Goal: Information Seeking & Learning: Find contact information

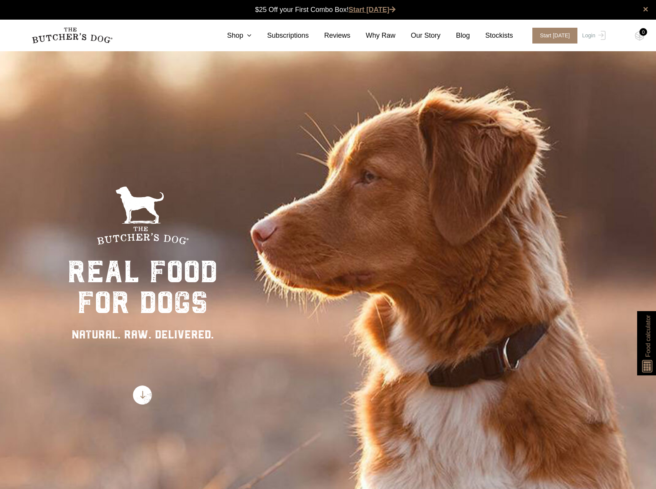
click at [364, 7] on link "Start [DATE]" at bounding box center [372, 10] width 47 height 8
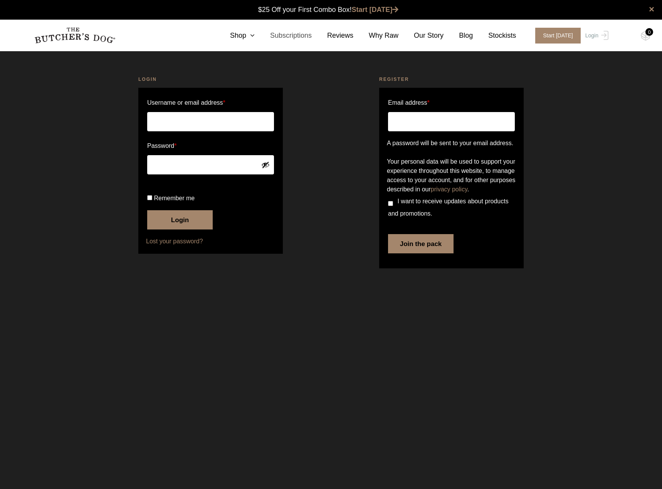
click at [303, 33] on link "Subscriptions" at bounding box center [283, 35] width 57 height 10
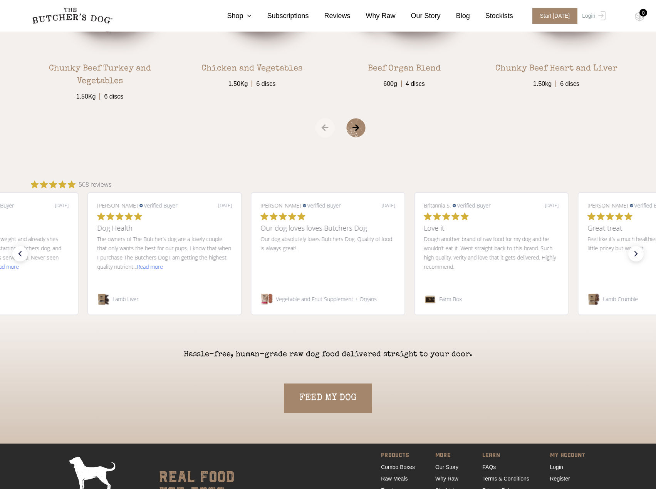
scroll to position [1348, 0]
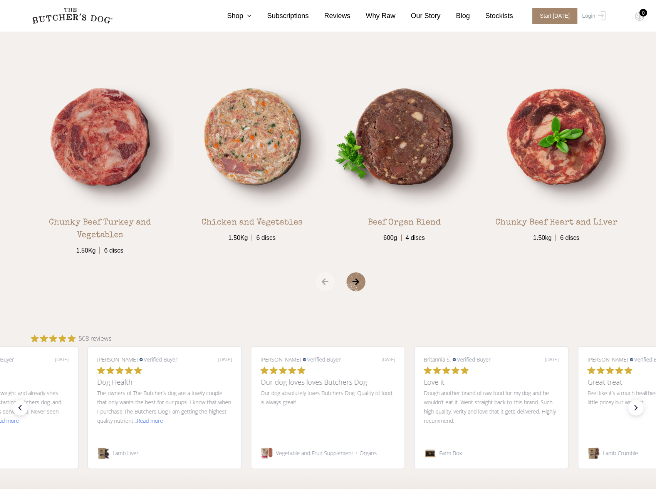
click at [255, 21] on nav "0 Shop Combo Boxes Treats" at bounding box center [328, 16] width 616 height 32
click at [251, 13] on icon at bounding box center [247, 15] width 8 height 7
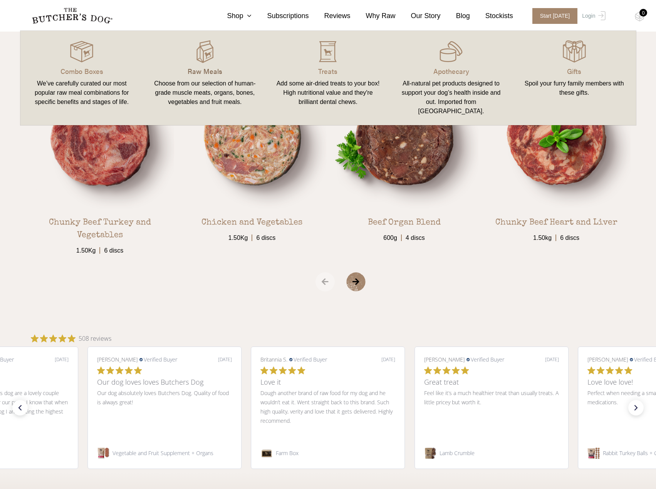
click at [215, 66] on p "Raw Meals" at bounding box center [205, 71] width 105 height 10
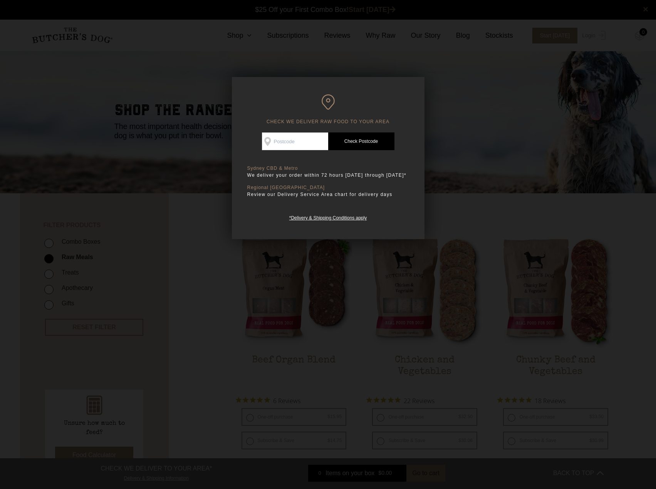
click at [300, 139] on input "Check Availability At" at bounding box center [295, 141] width 66 height 18
type input "4077"
click at [350, 144] on link "Check Postcode" at bounding box center [361, 141] width 66 height 18
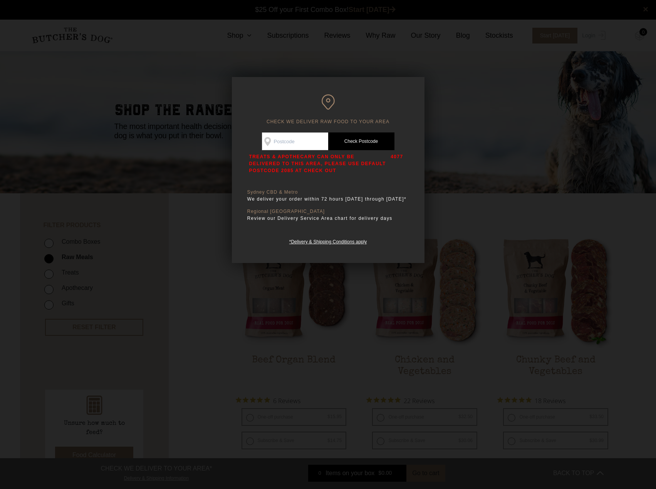
click at [207, 305] on div at bounding box center [328, 244] width 656 height 489
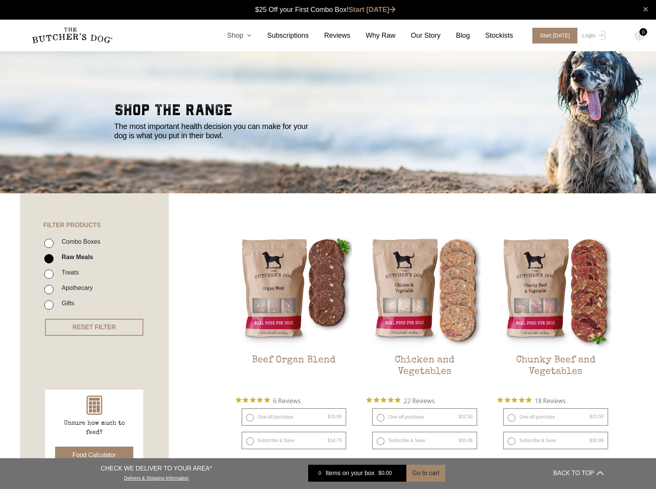
click at [251, 38] on icon at bounding box center [247, 35] width 8 height 7
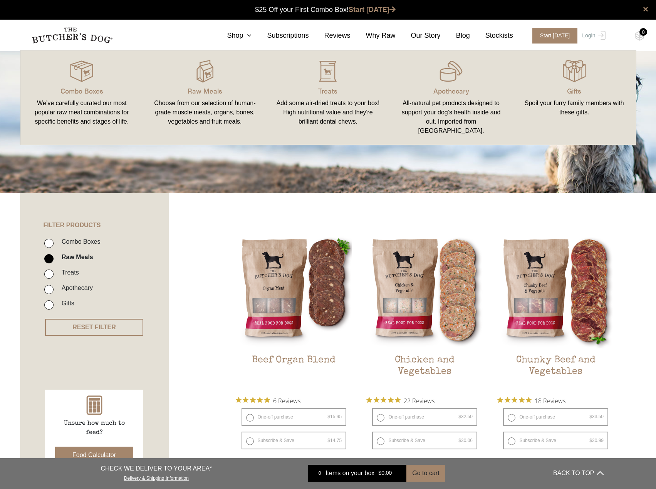
click at [325, 96] on link "Treats Add some air-dried treats to your box! High nutritional value and they'r…" at bounding box center [328, 97] width 123 height 79
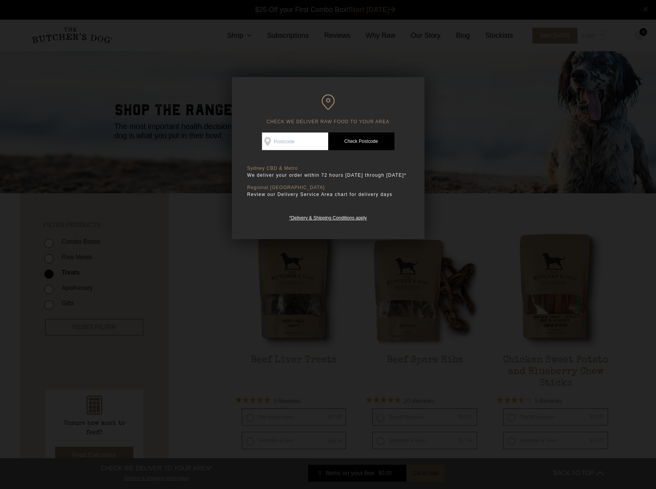
click at [215, 294] on div at bounding box center [328, 244] width 656 height 489
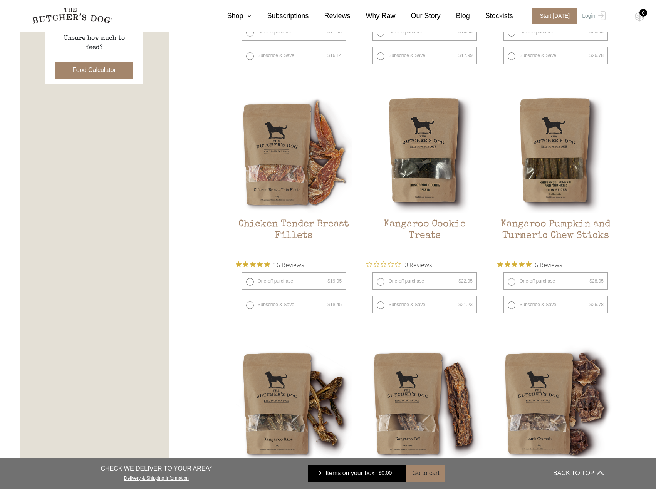
scroll to position [539, 0]
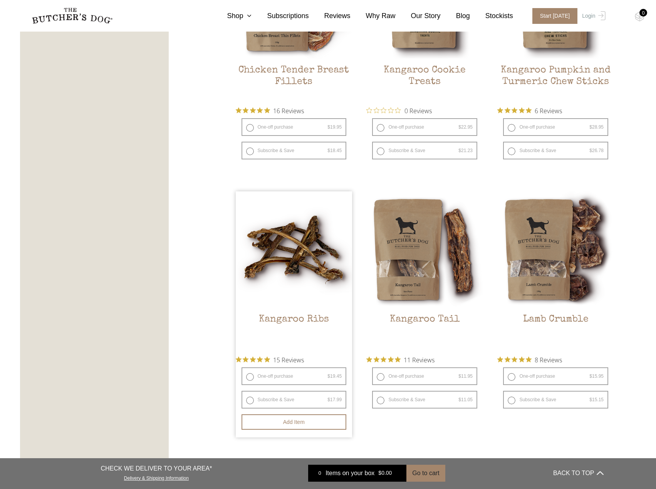
click at [293, 284] on img at bounding box center [294, 249] width 117 height 117
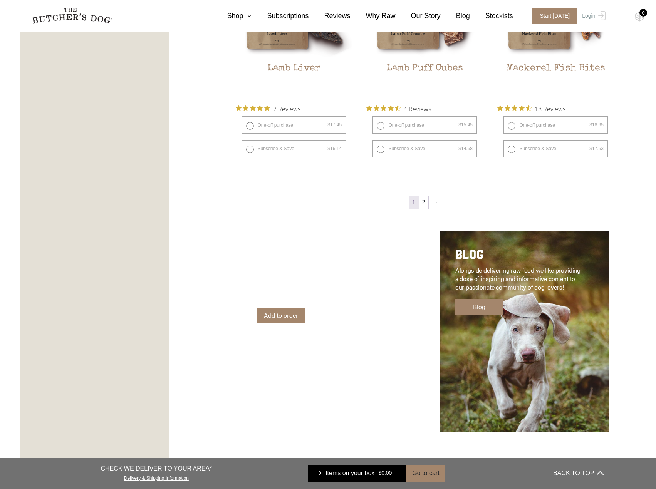
scroll to position [1236, 0]
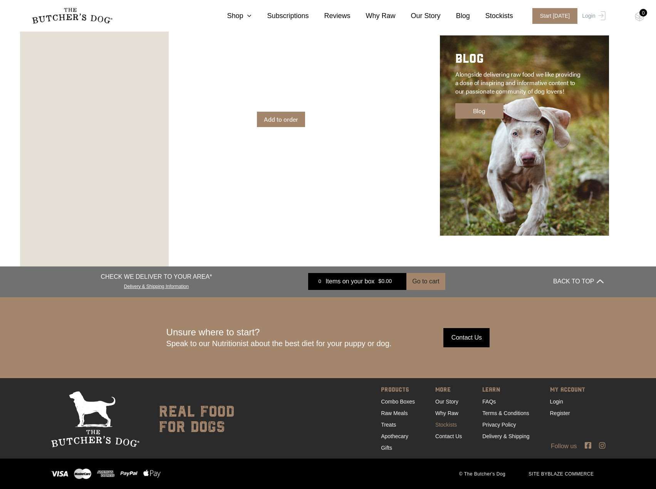
click at [449, 426] on link "Stockists" at bounding box center [446, 425] width 22 height 6
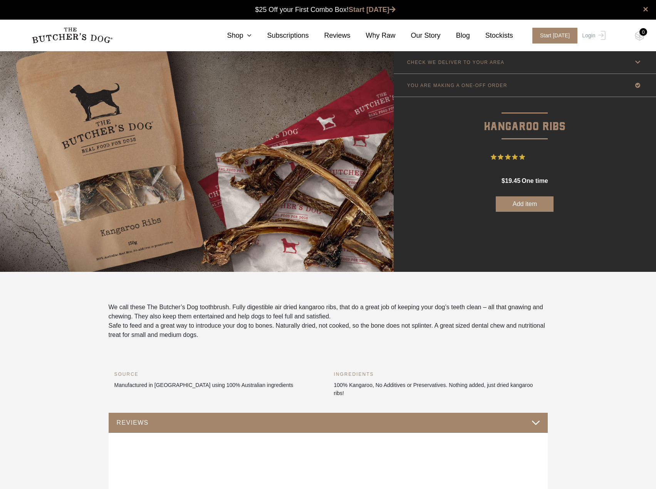
click at [585, 59] on link "CHECK WE DELIVER TO YOUR AREA" at bounding box center [525, 62] width 262 height 23
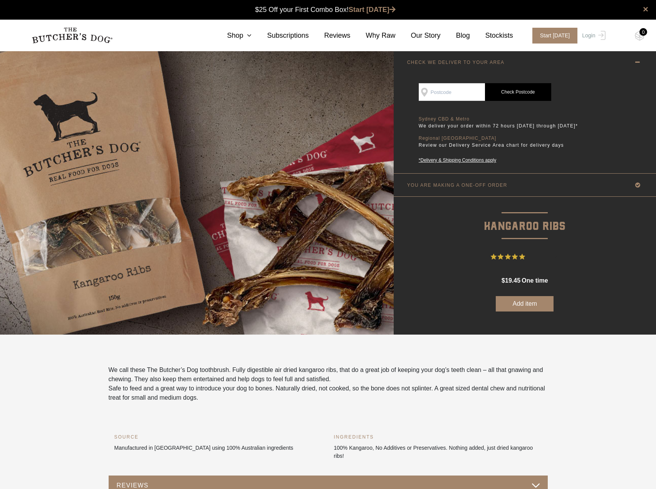
click at [463, 93] on input "SEE IF WE DELIVER TO YOUR DOOR" at bounding box center [452, 92] width 66 height 18
click at [605, 142] on div "Good news! We deliver to your area Change postcode Step 1 Step 1 SEE IF WE DELI…" at bounding box center [524, 124] width 231 height 100
click at [481, 159] on link "*Delivery & Shipping Conditions apply" at bounding box center [500, 160] width 162 height 7
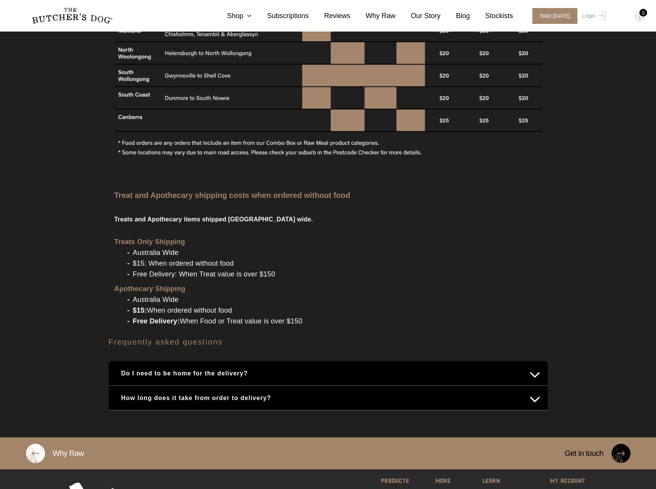
scroll to position [853, 0]
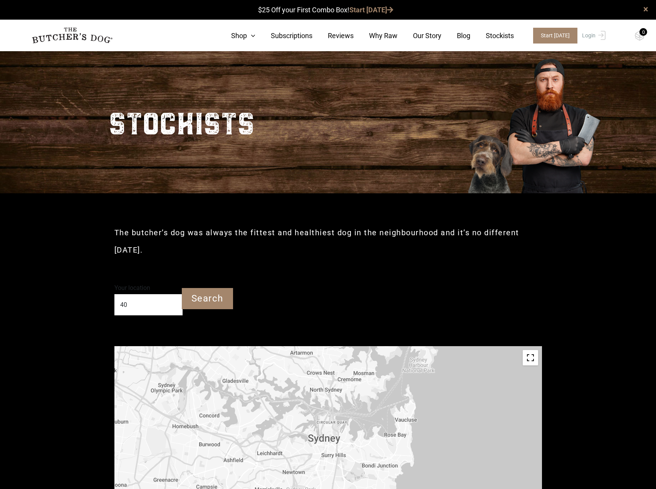
click at [167, 300] on input "40" at bounding box center [148, 304] width 68 height 21
type input "Richlands QLD 4077"
click at [214, 311] on form "Your location [GEOGRAPHIC_DATA] Search" at bounding box center [176, 299] width 124 height 34
click at [218, 303] on input "Search" at bounding box center [207, 298] width 51 height 21
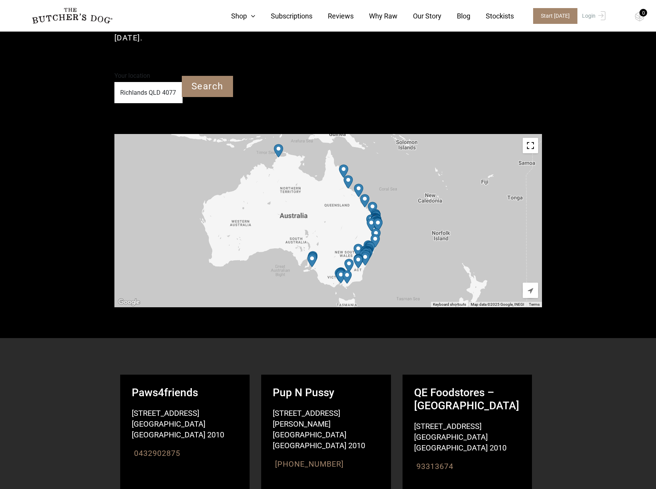
scroll to position [128, 0]
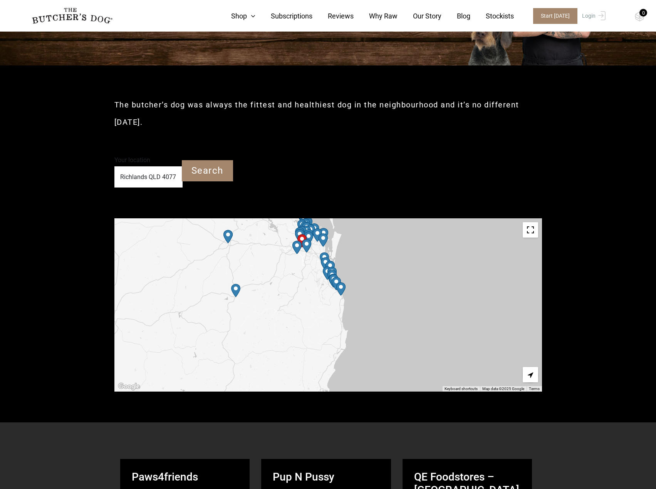
drag, startPoint x: 302, startPoint y: 265, endPoint x: 326, endPoint y: 309, distance: 50.3
click at [326, 309] on div at bounding box center [327, 304] width 427 height 173
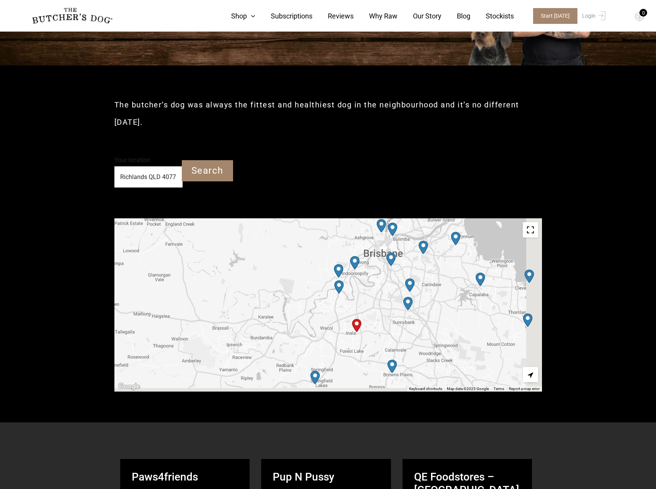
drag, startPoint x: 325, startPoint y: 324, endPoint x: 260, endPoint y: 202, distance: 138.2
click at [339, 288] on img "Petbarn – Jindalee" at bounding box center [338, 286] width 9 height 13
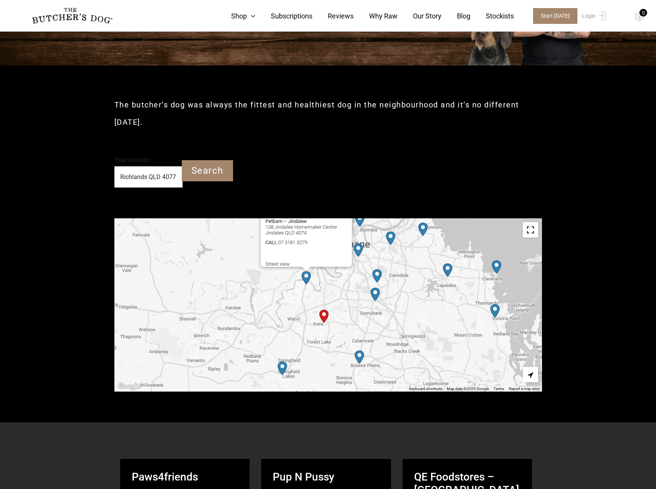
drag, startPoint x: 303, startPoint y: 357, endPoint x: 255, endPoint y: 277, distance: 94.0
click at [255, 277] on div "Petbarn – Jindalee [STREET_ADDRESS] [GEOGRAPHIC_DATA] QLD 4074 CALL : [PHONE_NU…" at bounding box center [327, 304] width 427 height 173
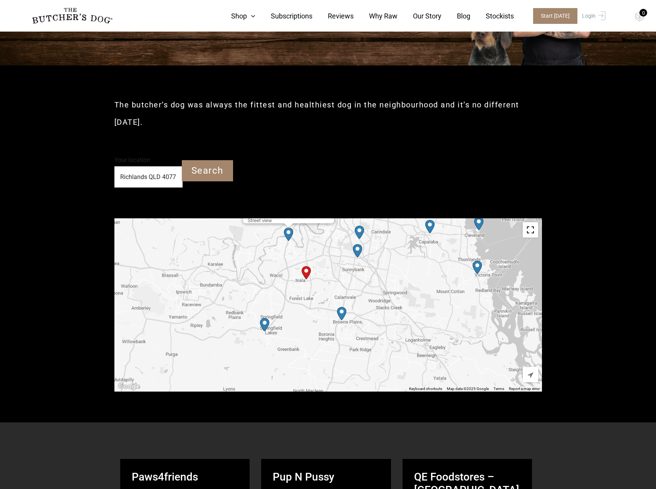
click at [263, 326] on img "Petbarn – Springfield" at bounding box center [264, 324] width 9 height 13
click at [345, 317] on img "Petbarn – Browns Plains" at bounding box center [341, 313] width 9 height 13
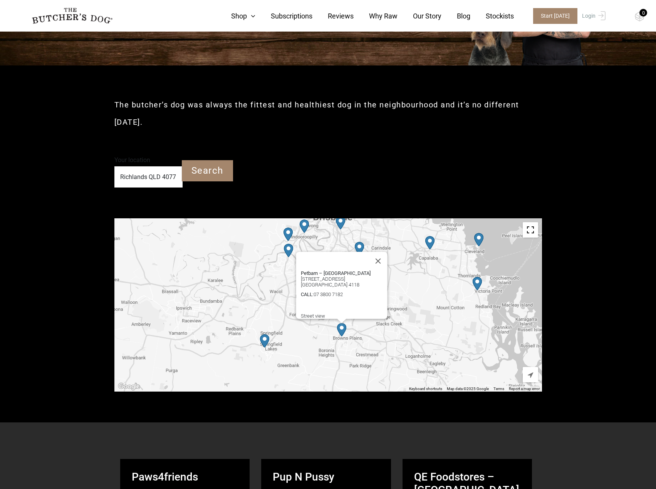
click at [300, 346] on div "Petbarn – [GEOGRAPHIC_DATA] [STREET_ADDRESS] [GEOGRAPHIC_DATA] 4118 CALL : [PHO…" at bounding box center [327, 304] width 427 height 173
click at [381, 252] on button "Close" at bounding box center [378, 261] width 18 height 18
click at [355, 274] on div "To navigate, press the arrow keys." at bounding box center [327, 304] width 427 height 173
click at [360, 272] on img "Petbarn – Macgregor" at bounding box center [357, 266] width 9 height 13
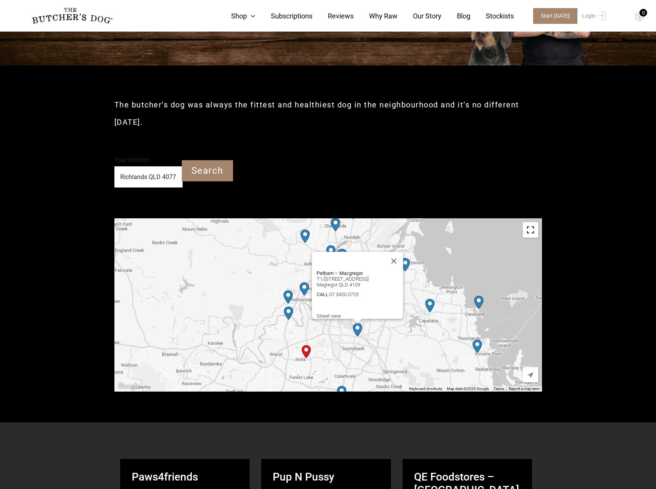
click at [349, 350] on div "Petbarn – Macgregor T1/[STREET_ADDRESS] Magregor QLD 4109 CALL : [PHONE_NUMBER]…" at bounding box center [327, 304] width 427 height 173
click at [399, 252] on button "Close" at bounding box center [393, 261] width 18 height 18
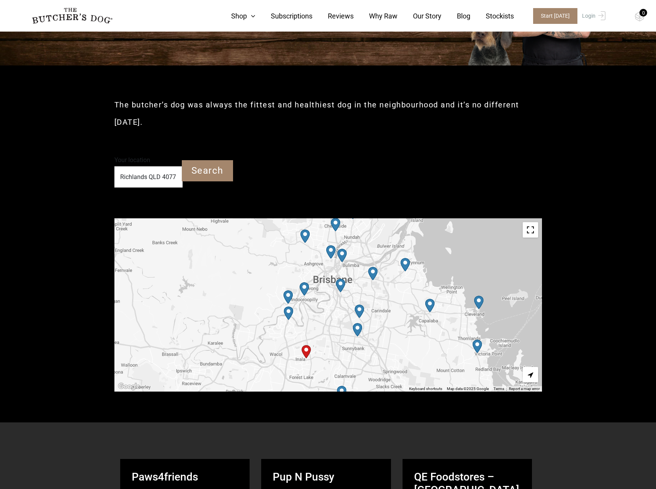
click at [340, 284] on img "Petbarn – Woolloongabba" at bounding box center [340, 285] width 9 height 13
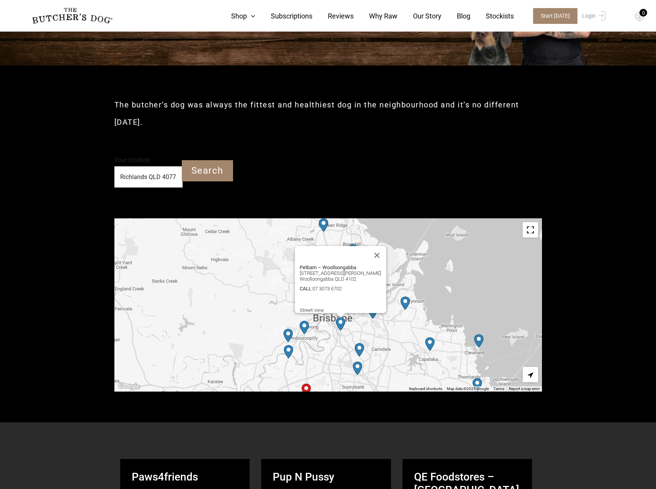
click at [302, 329] on img "Petbarn – Indooroopilly" at bounding box center [304, 327] width 9 height 13
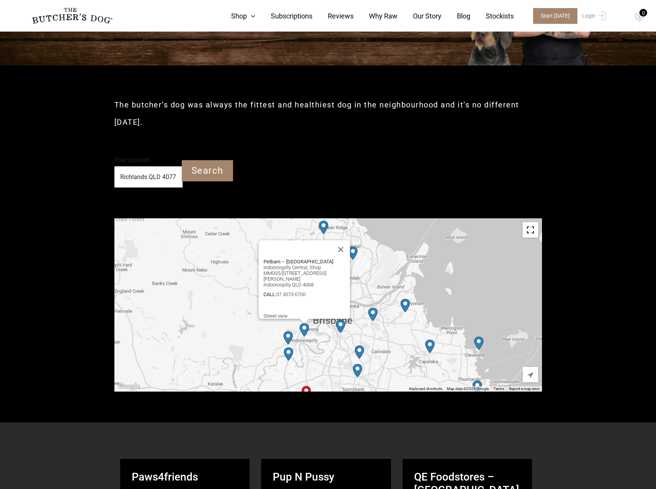
click at [288, 334] on img "Petbarn – Kenmore" at bounding box center [287, 337] width 9 height 13
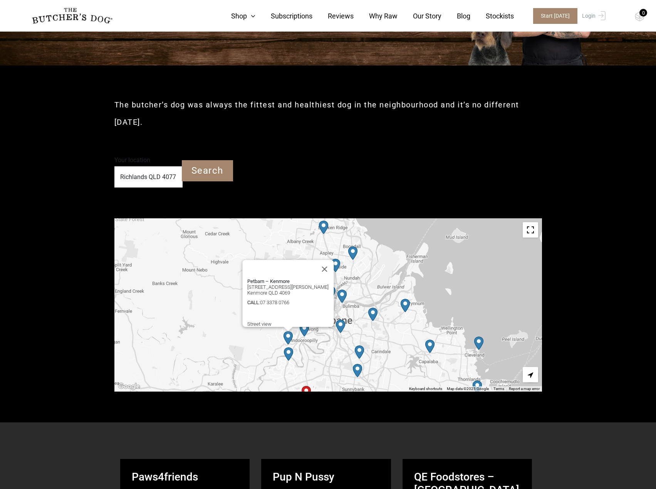
drag, startPoint x: 362, startPoint y: 358, endPoint x: 358, endPoint y: 345, distance: 13.5
click at [362, 358] on img "Petbarn – Mount Gravatt" at bounding box center [359, 351] width 9 height 13
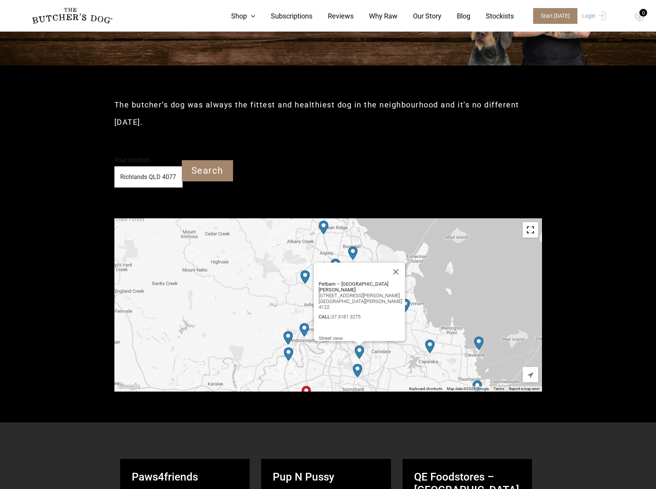
click at [456, 292] on div "Petbarn – [GEOGRAPHIC_DATA][PERSON_NAME] [STREET_ADDRESS][PERSON_NAME] [GEOGRAP…" at bounding box center [327, 304] width 427 height 173
click at [430, 349] on img "Petbarn – Capalaba" at bounding box center [429, 346] width 9 height 13
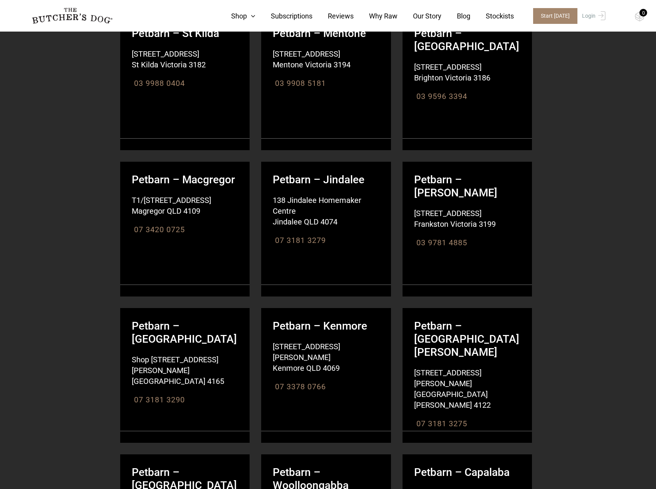
scroll to position [7099, 0]
